Goal: Task Accomplishment & Management: Use online tool/utility

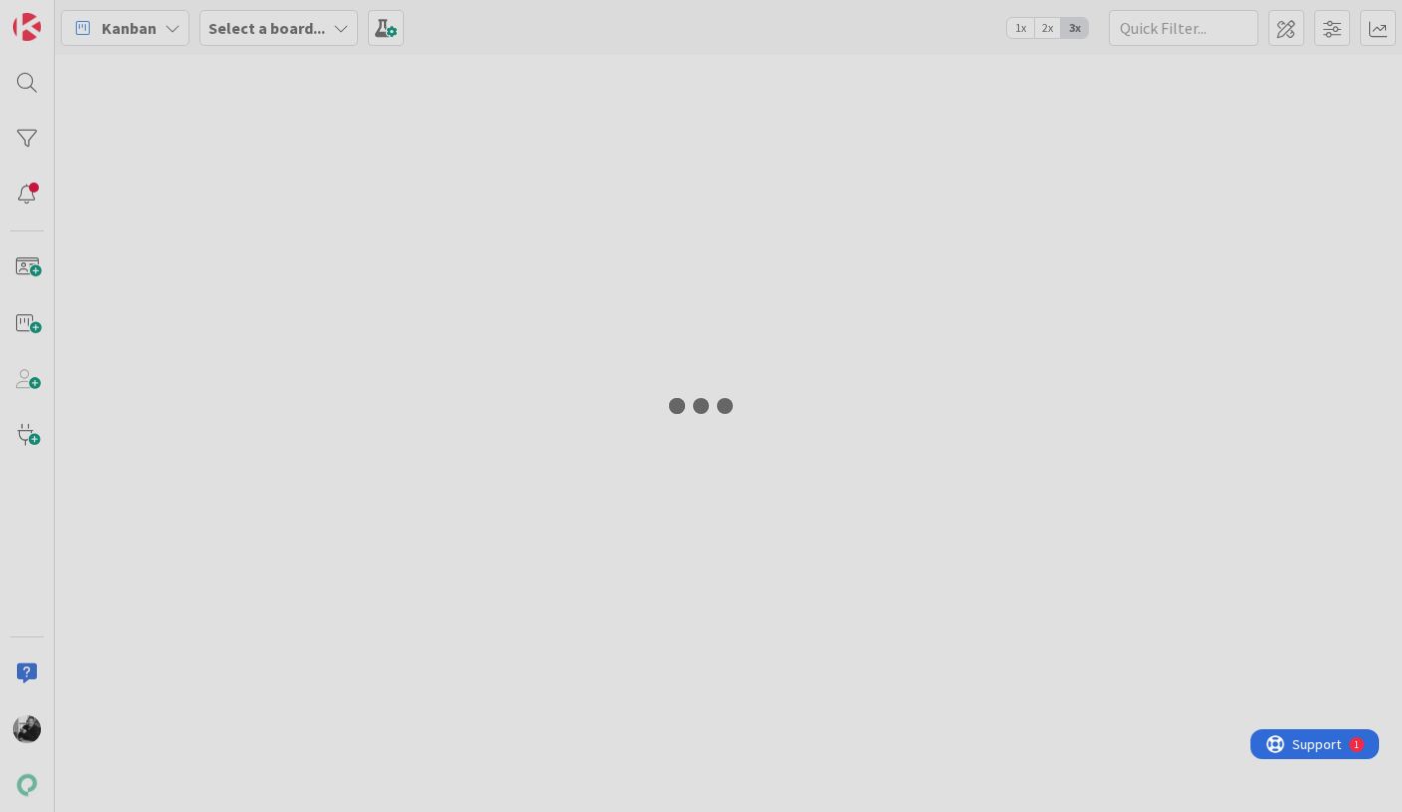
type input "22672"
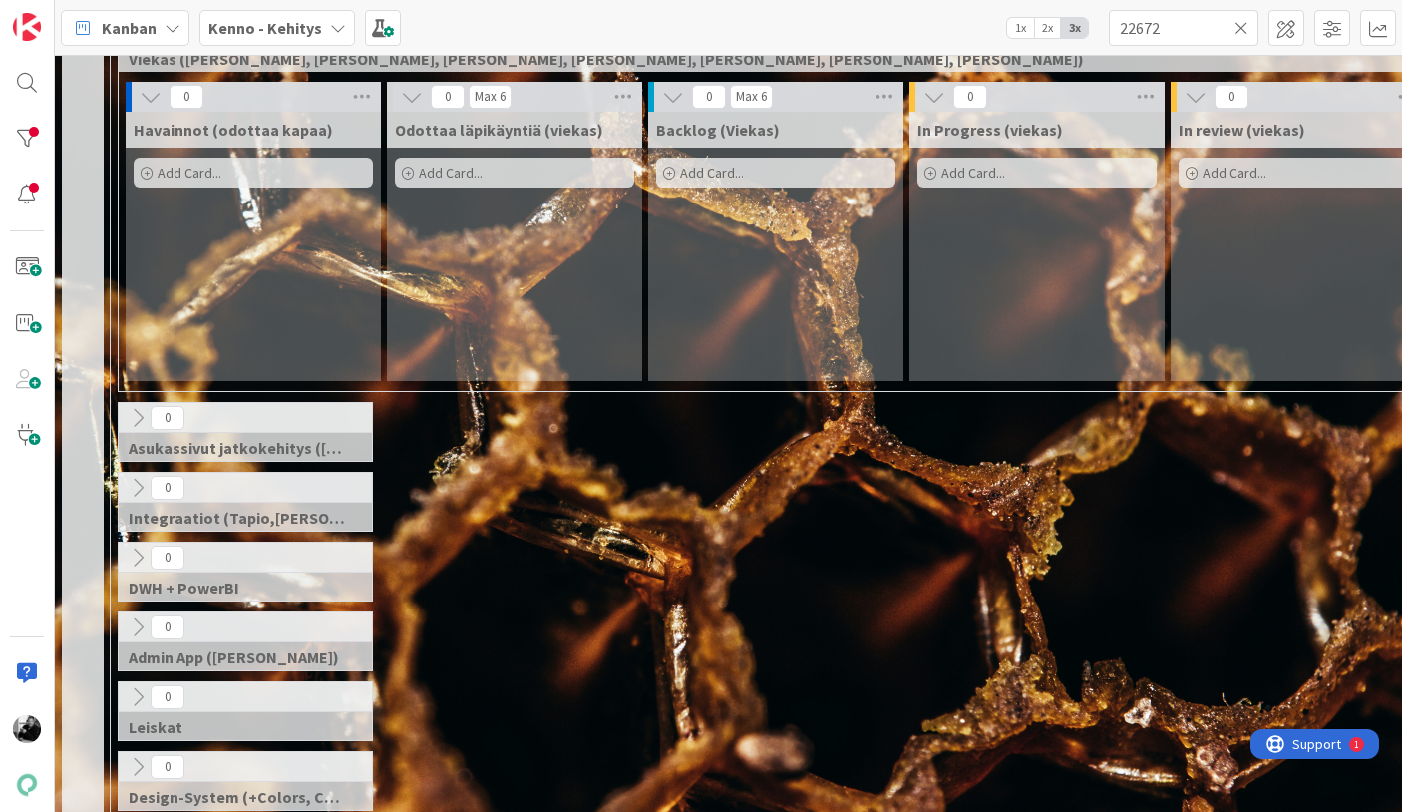
scroll to position [509, 0]
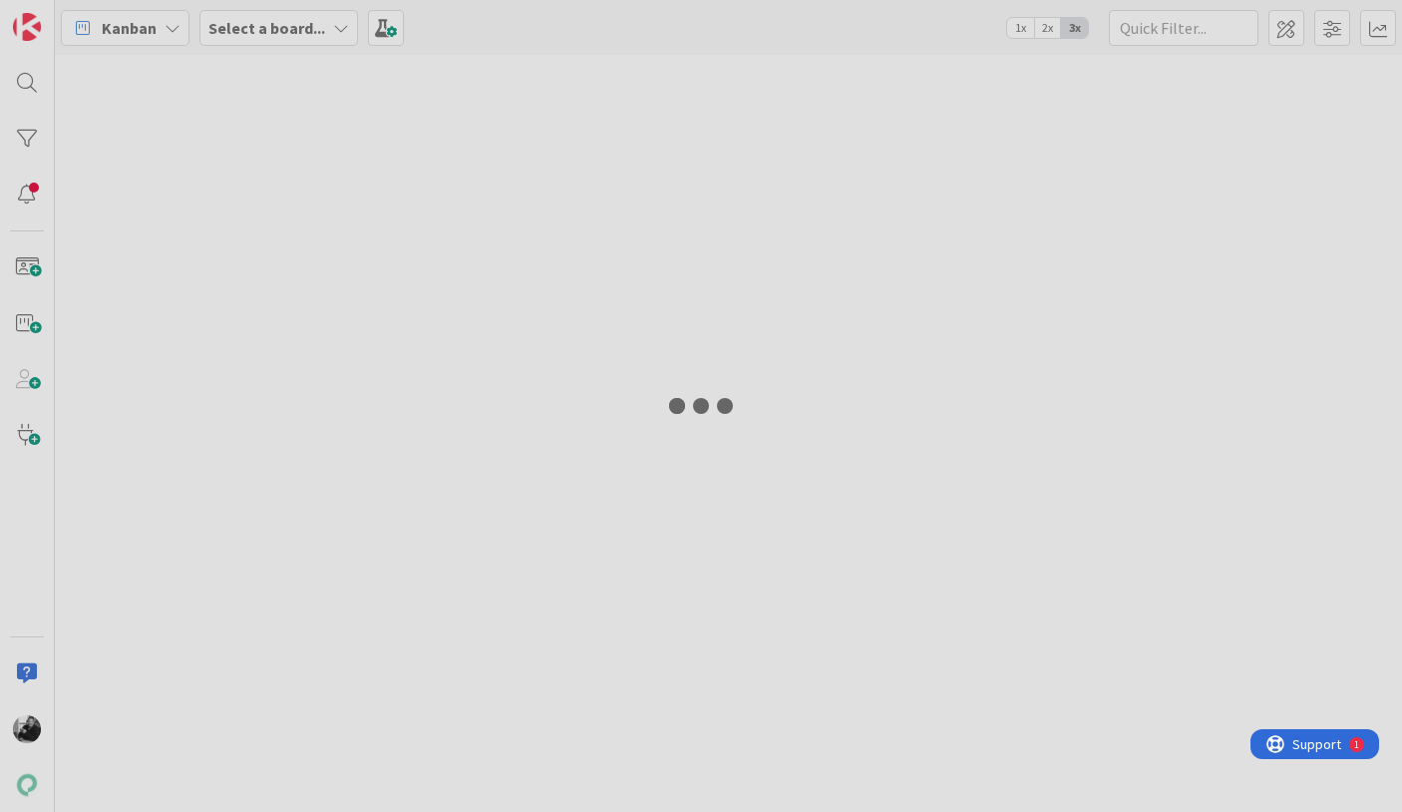
type input "22672"
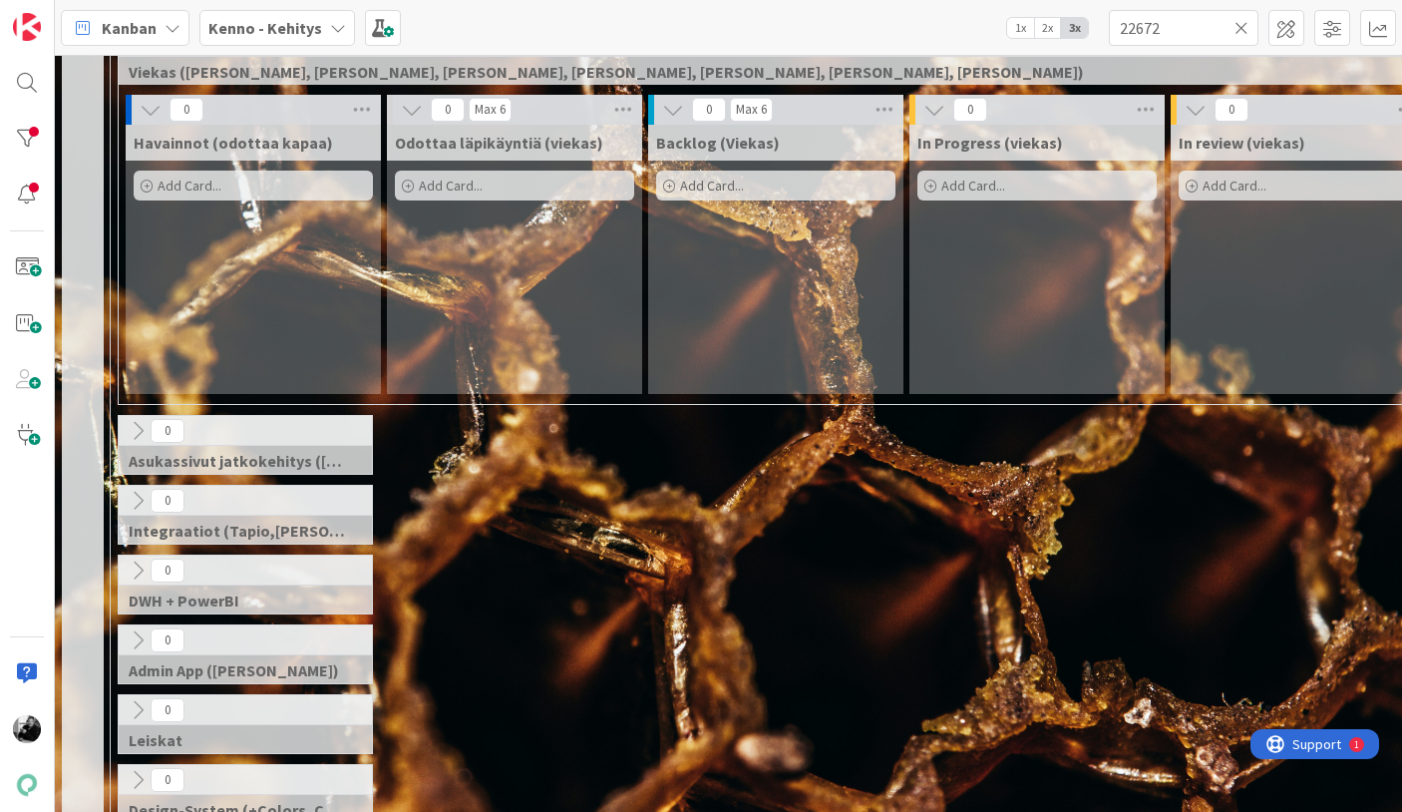
scroll to position [624, 0]
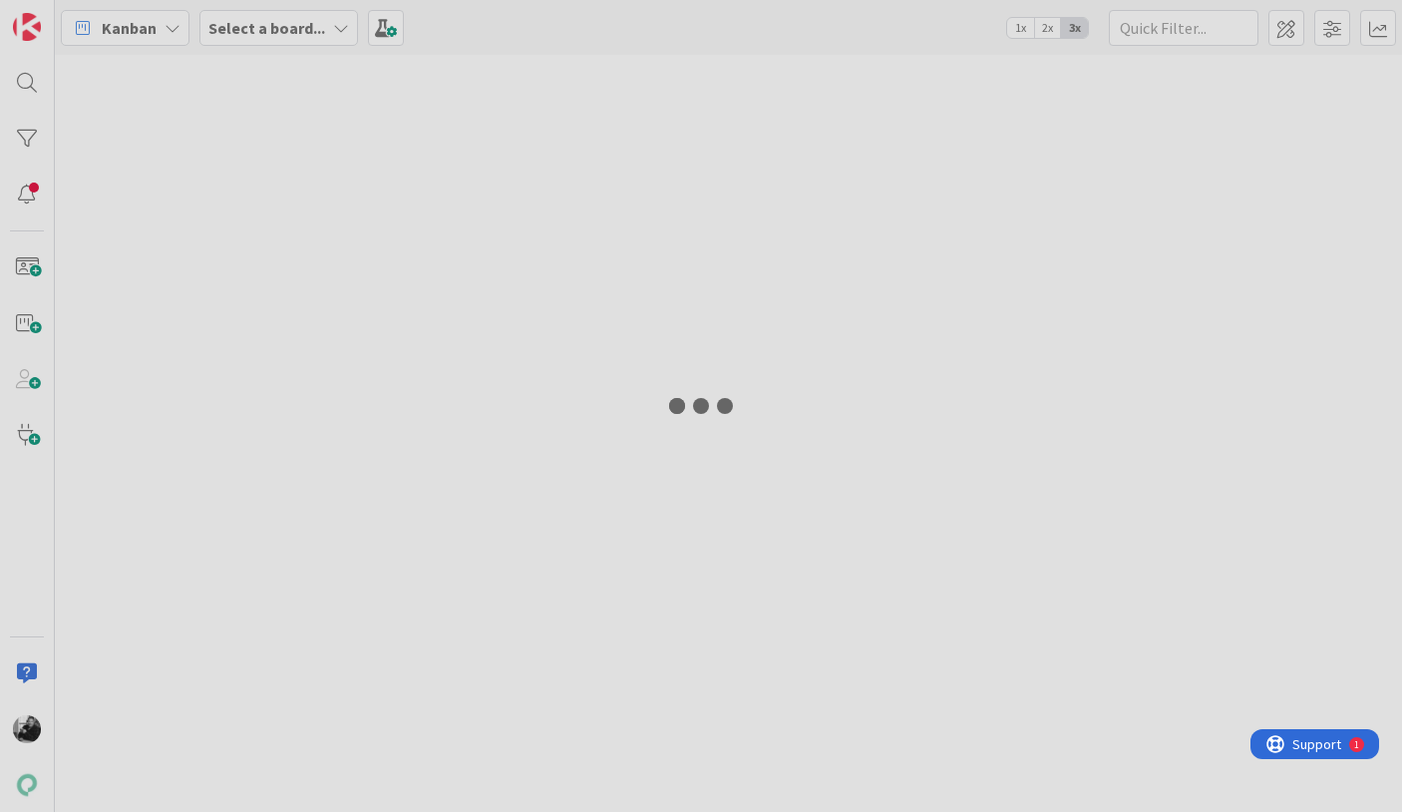
type input "22672"
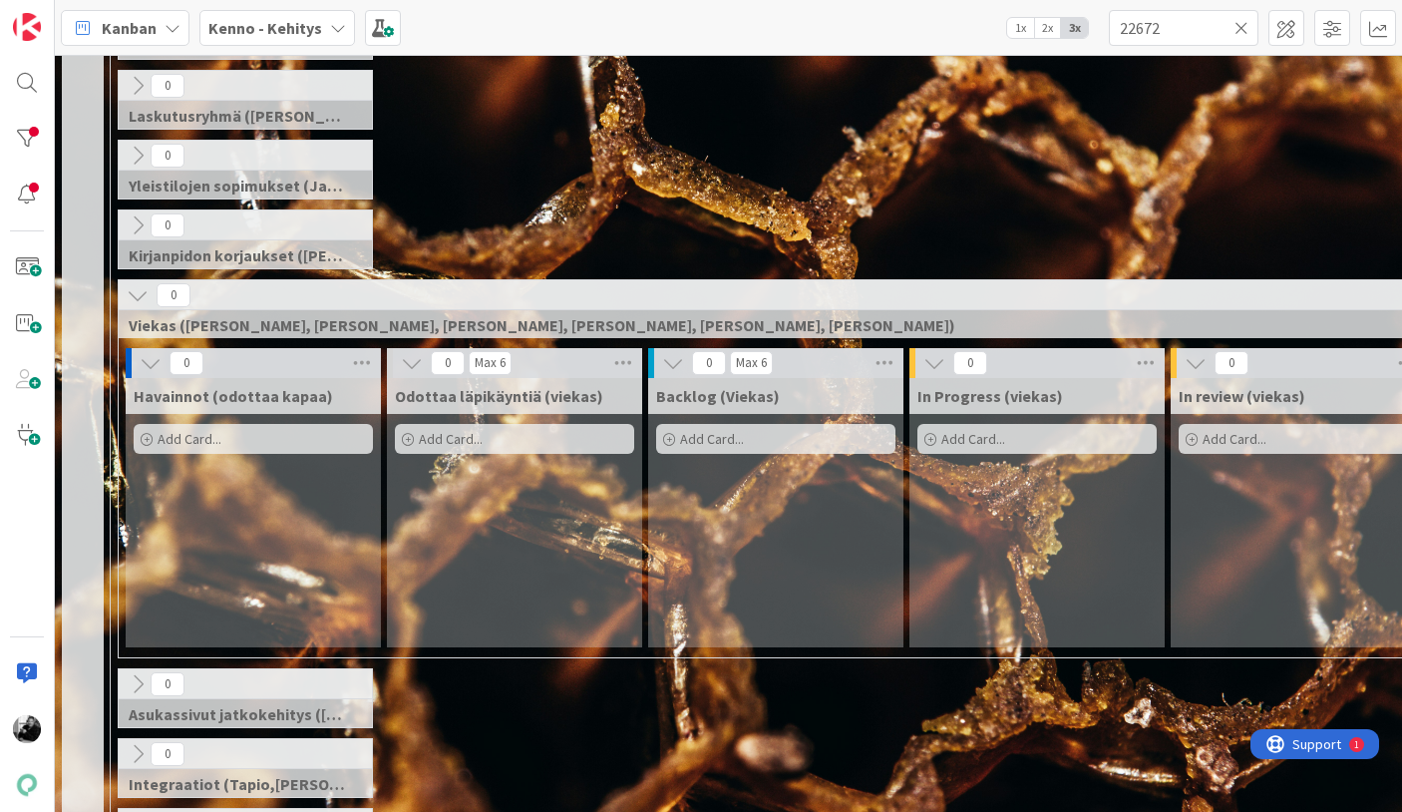
scroll to position [270, 0]
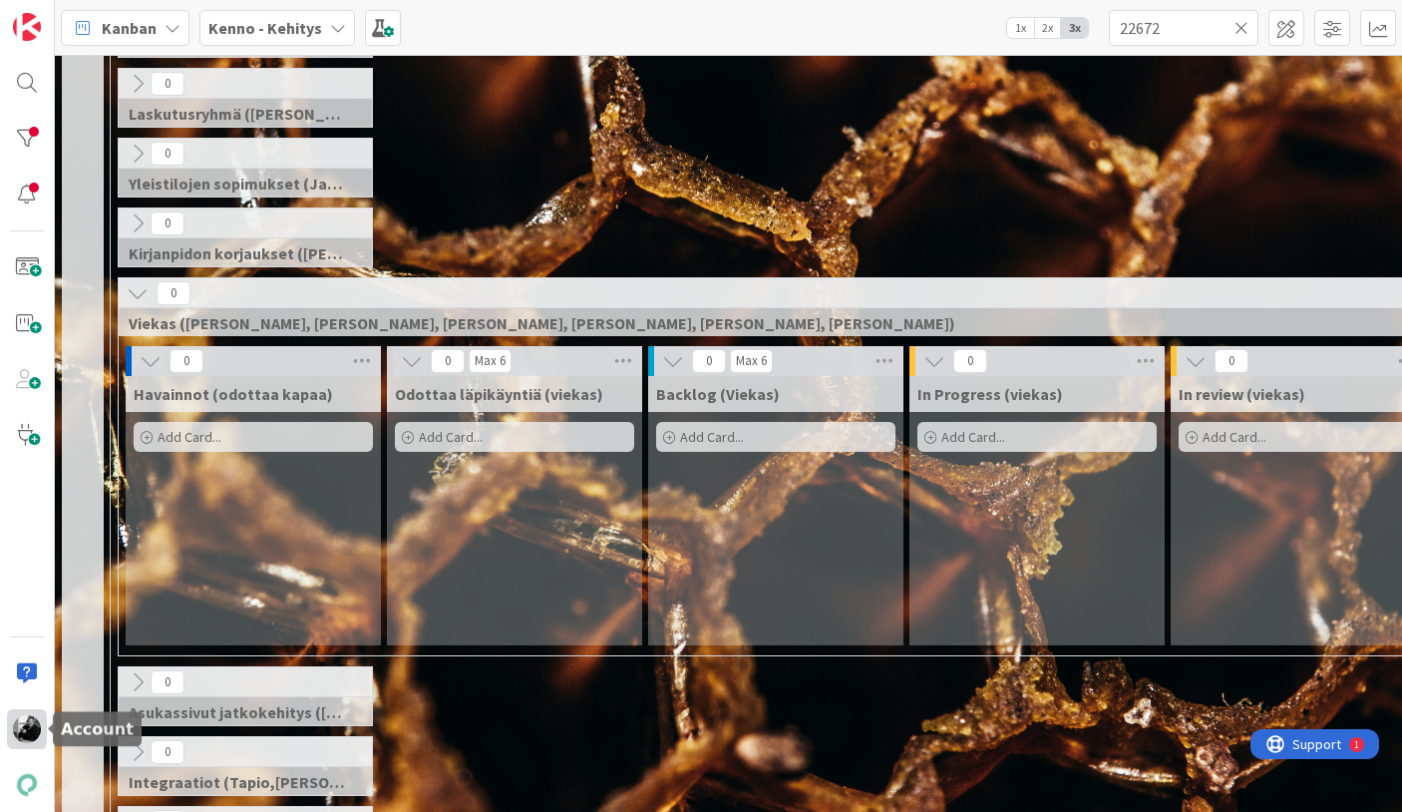
click at [23, 730] on img at bounding box center [27, 729] width 28 height 28
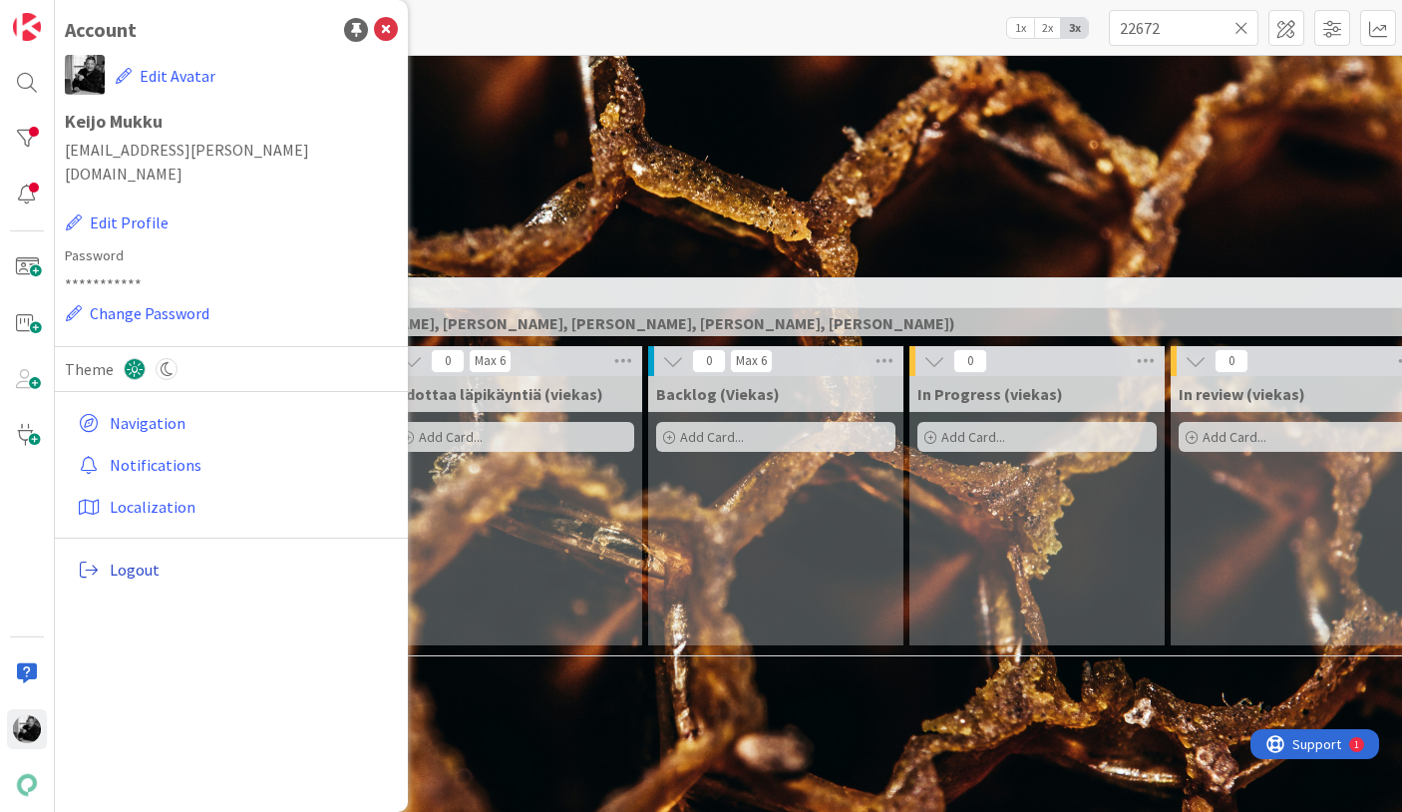
click at [144, 558] on span "Logout" at bounding box center [250, 570] width 280 height 24
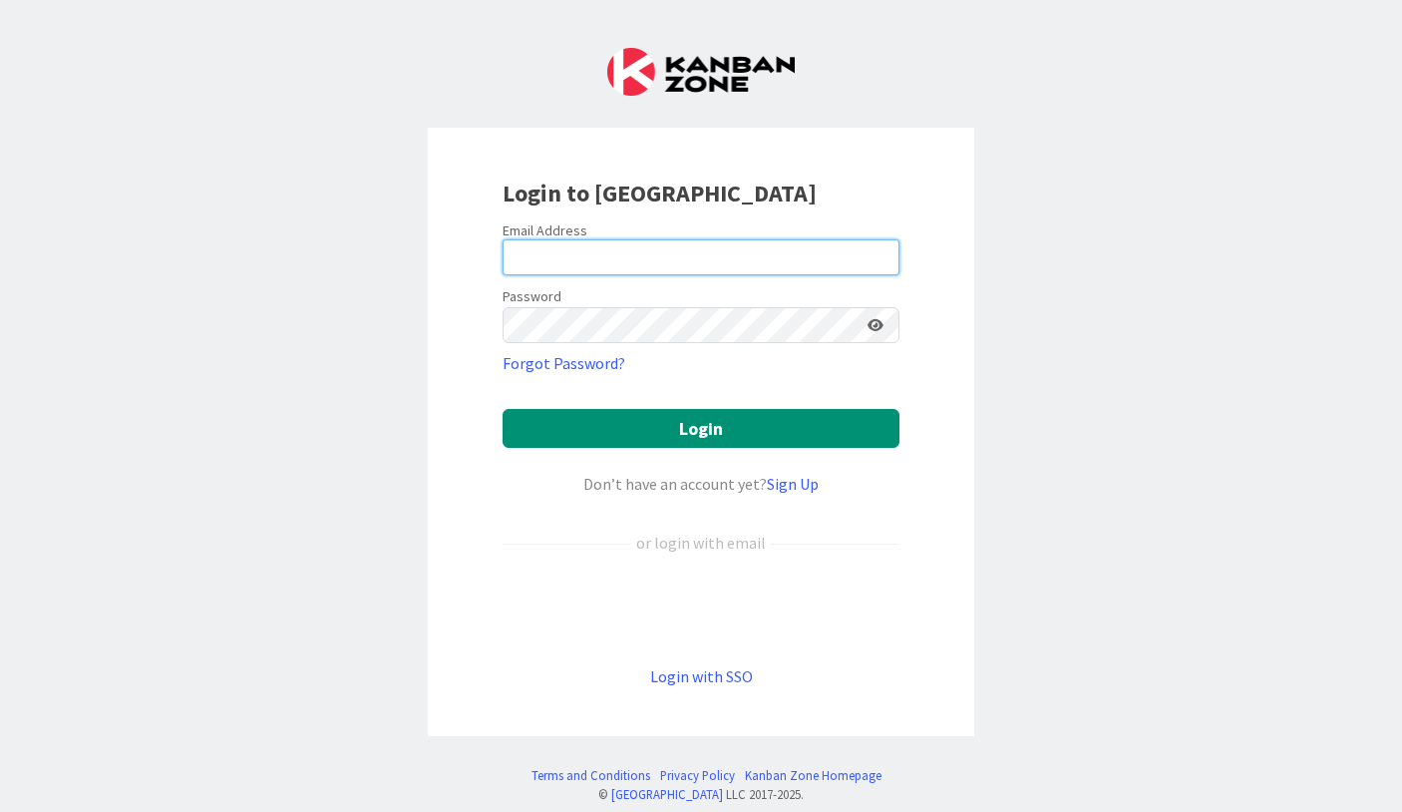
click at [715, 260] on input "email" at bounding box center [701, 257] width 397 height 36
click at [375, 331] on div "Login to [GEOGRAPHIC_DATA] Email Address Password Forgot Password? Login Don’t …" at bounding box center [701, 406] width 1402 height 812
click at [364, 551] on div "Login to [GEOGRAPHIC_DATA] Email Address Password Forgot Password? Login Don’t …" at bounding box center [701, 406] width 1402 height 812
click at [618, 249] on input "email" at bounding box center [701, 257] width 397 height 36
type input "[EMAIL_ADDRESS][PERSON_NAME][DOMAIN_NAME]"
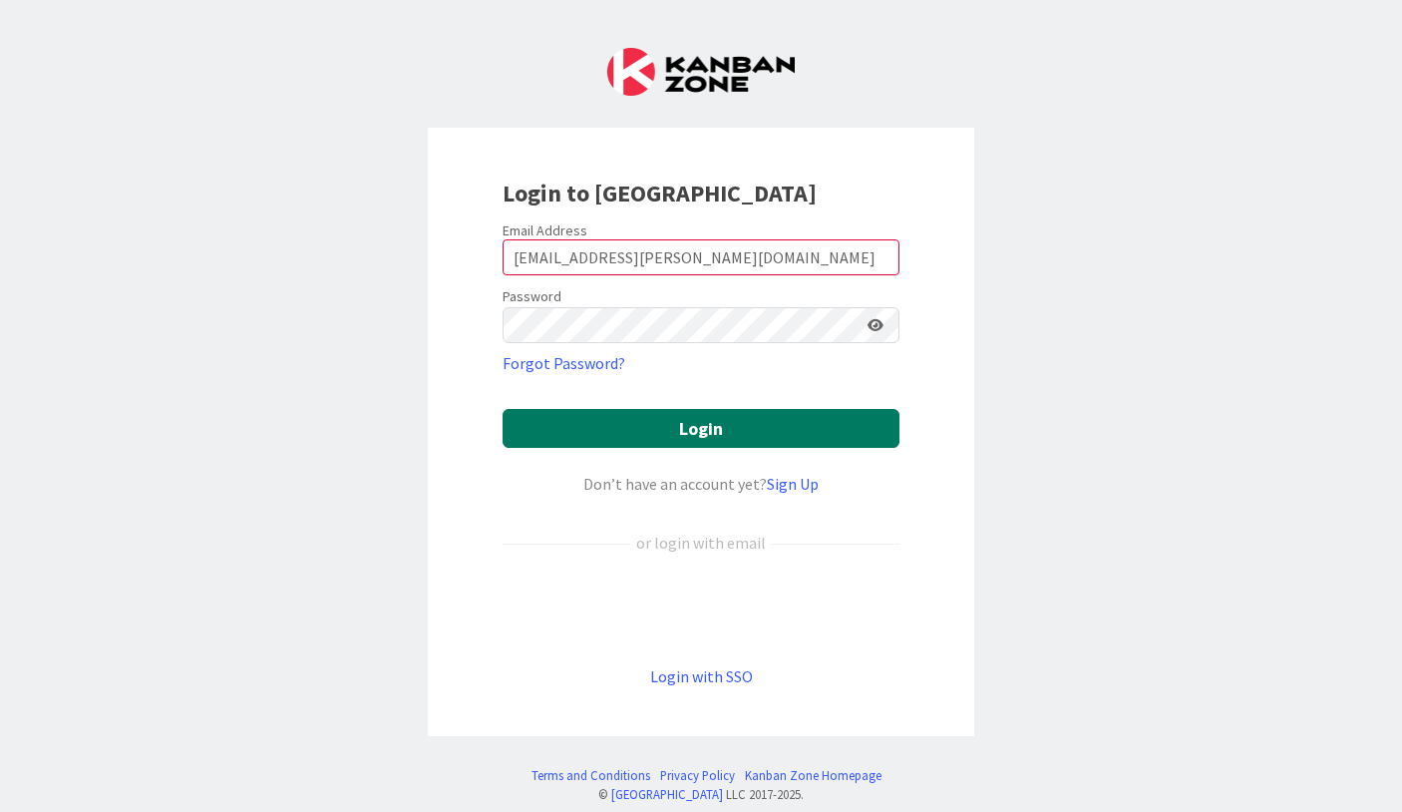
click at [625, 422] on button "Login" at bounding box center [701, 428] width 397 height 39
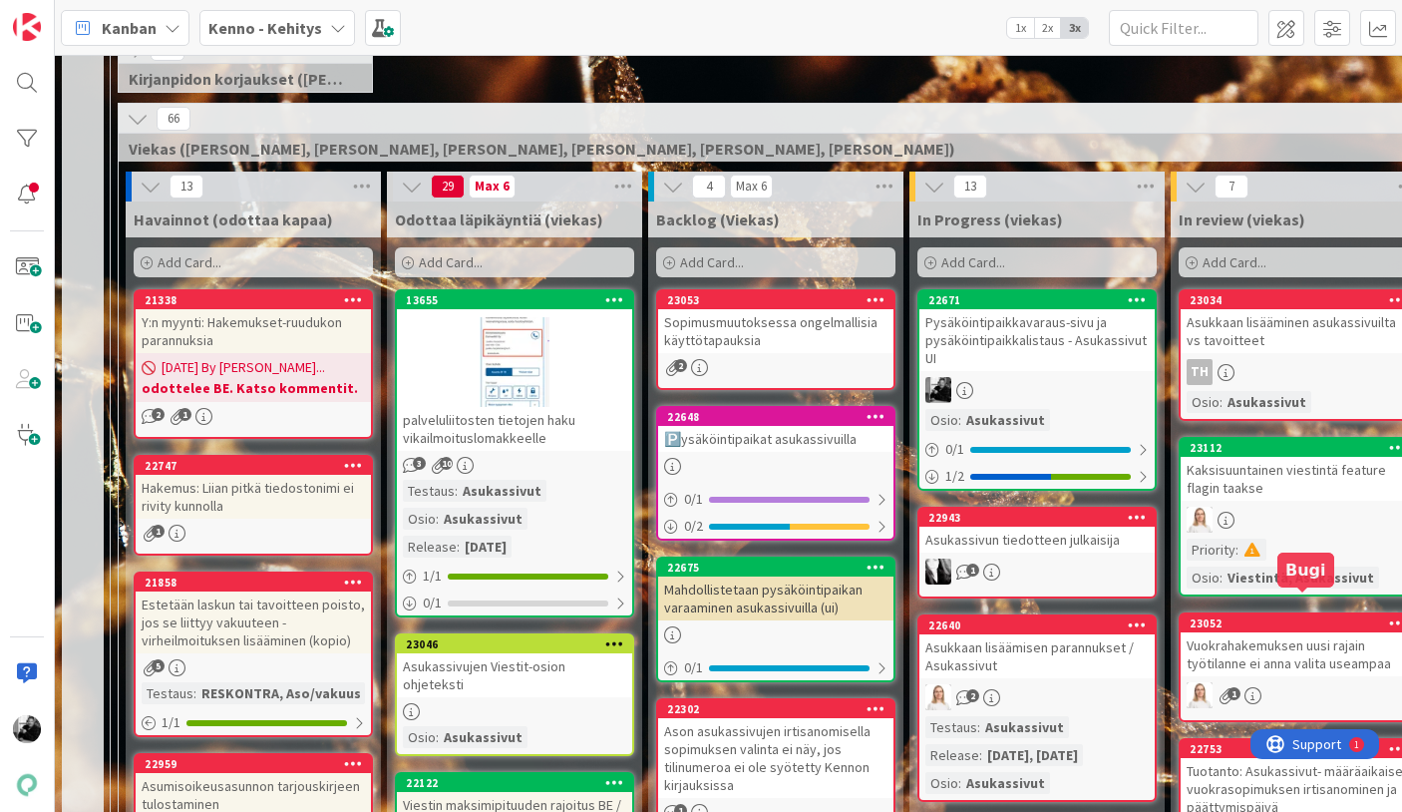
scroll to position [502, 0]
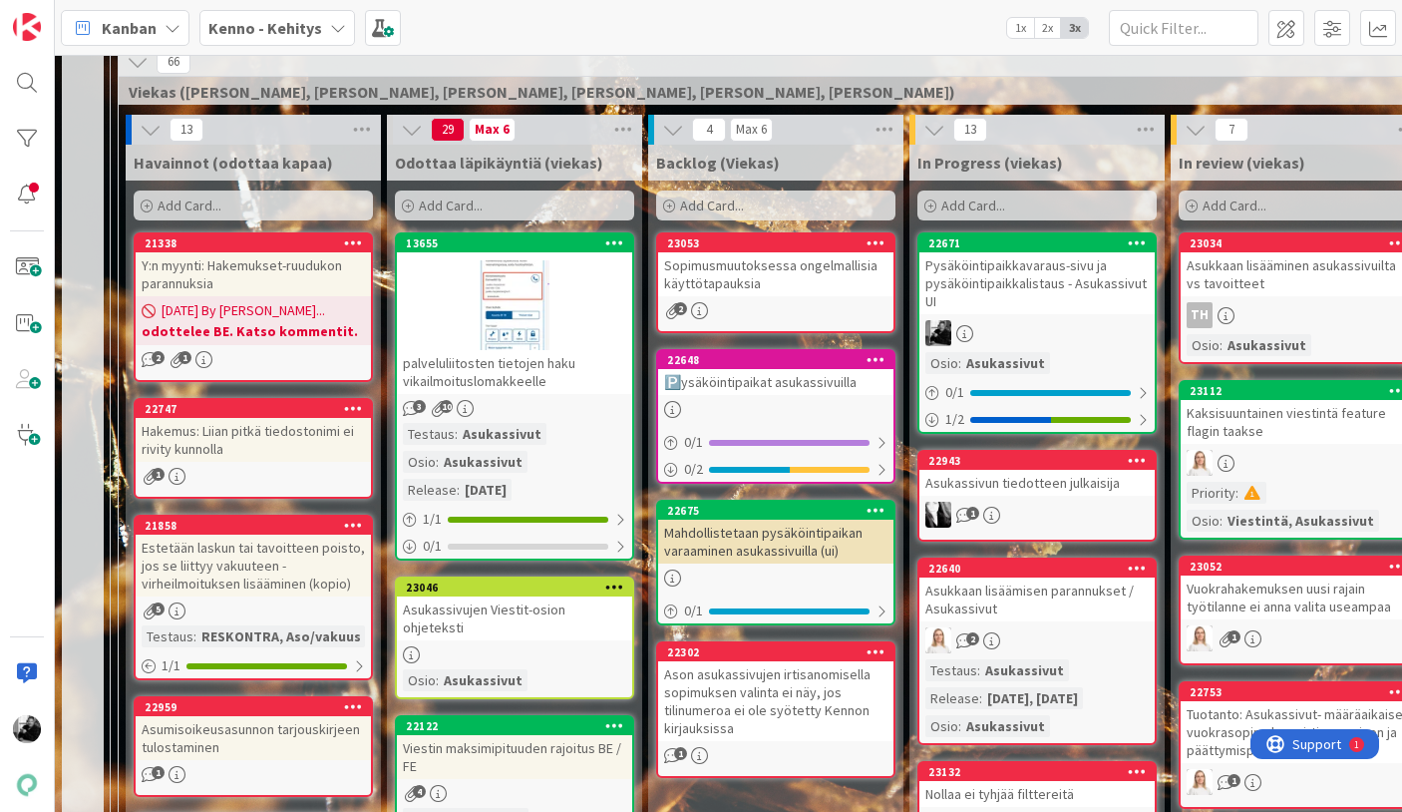
click at [1025, 278] on div "Pysäköintipaikkavaraus-sivu ja pysäköintipaikkalistaus - Asukassivut UI" at bounding box center [1037, 283] width 235 height 62
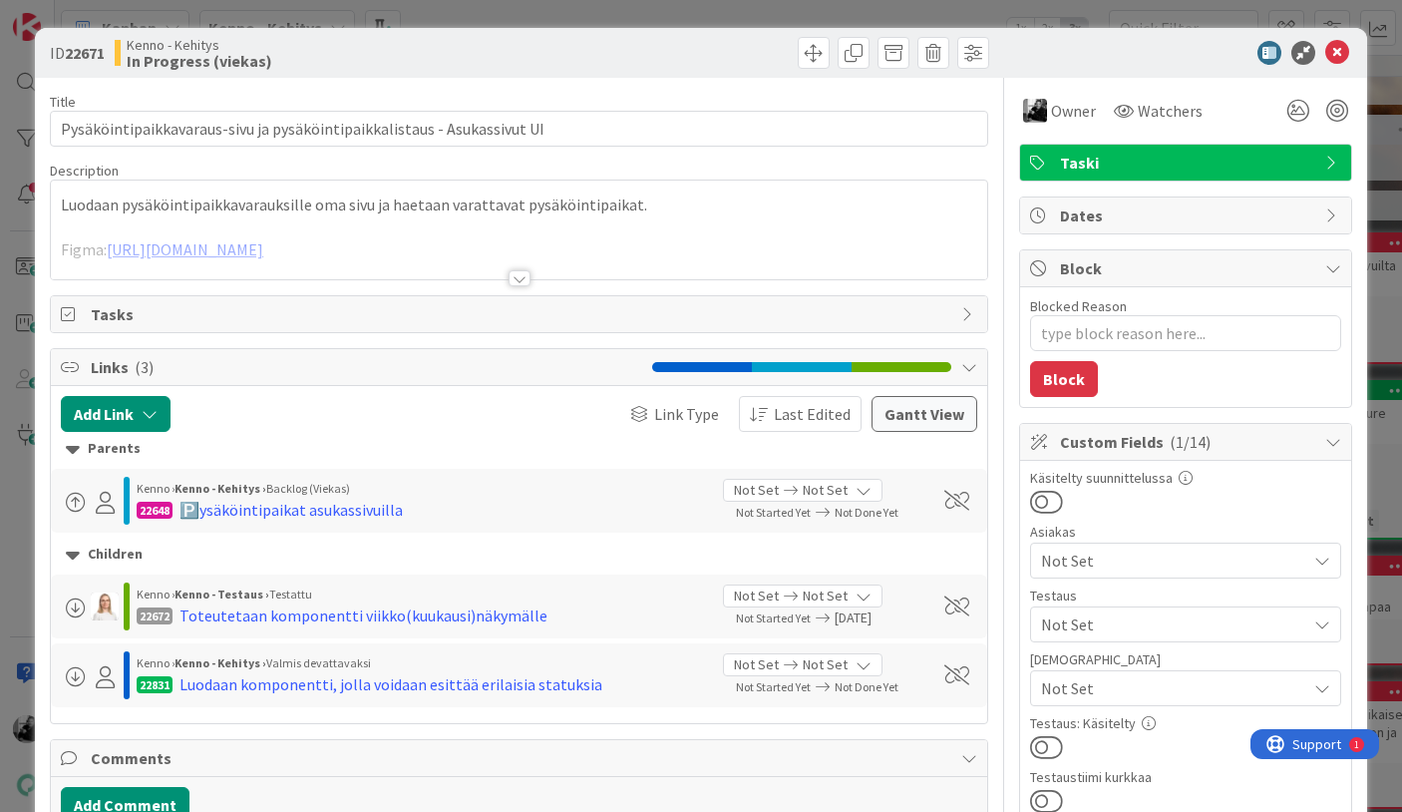
click at [528, 274] on div at bounding box center [520, 278] width 22 height 16
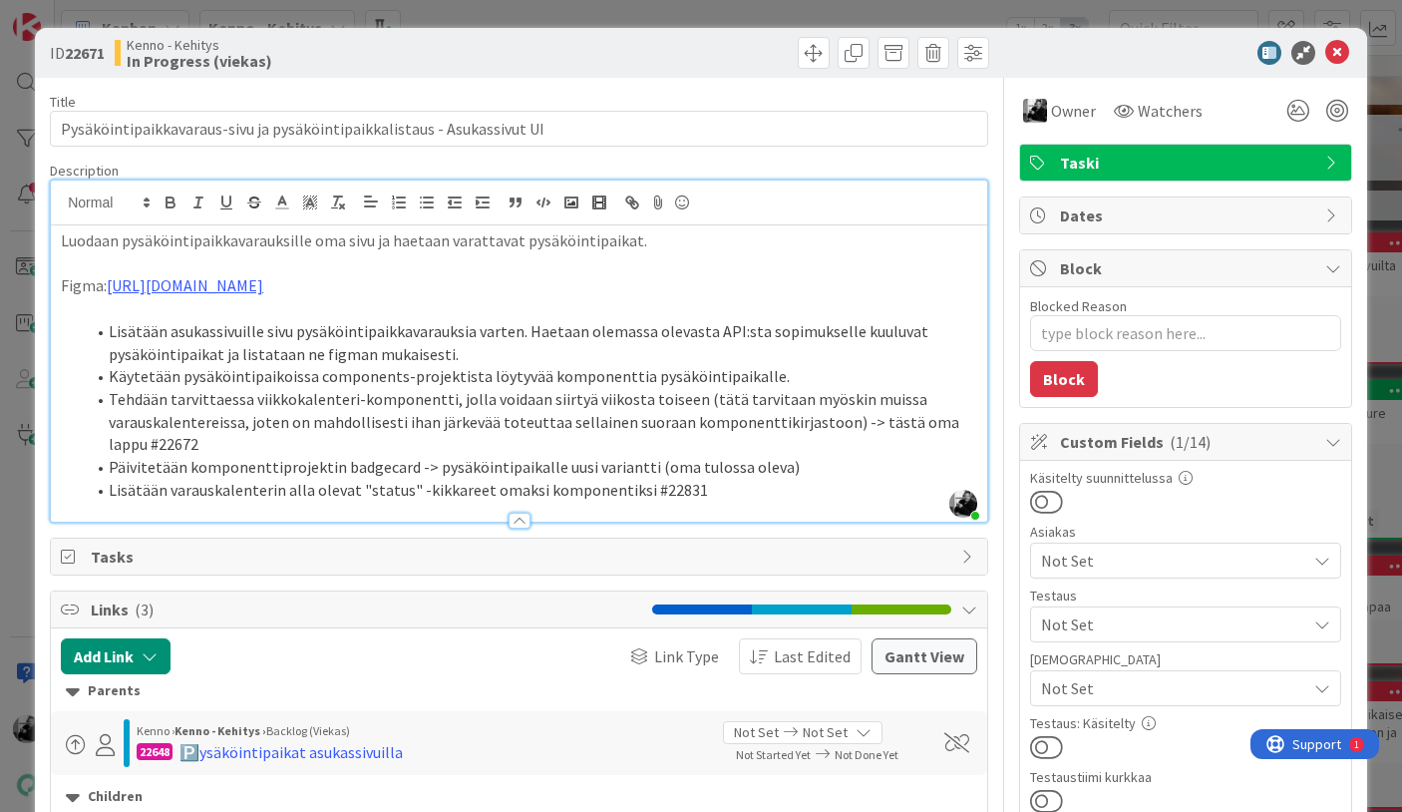
type textarea "x"
